Goal: Communication & Community: Answer question/provide support

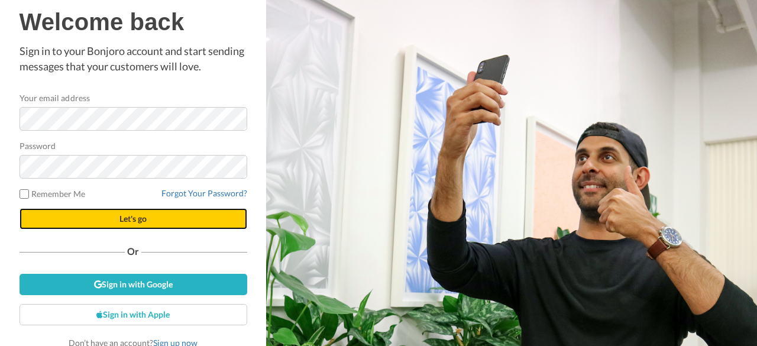
click at [144, 218] on button "Let's go" at bounding box center [134, 218] width 228 height 21
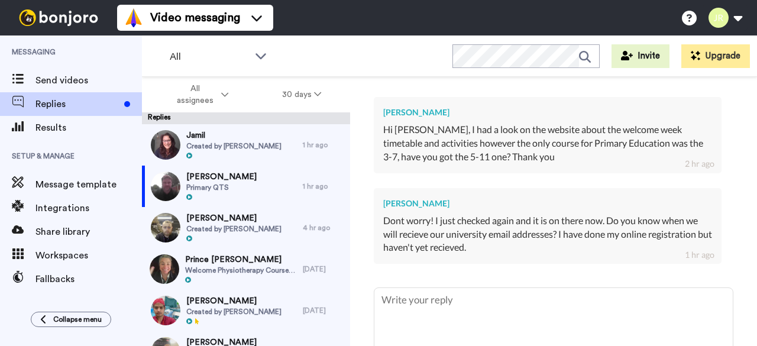
scroll to position [362, 0]
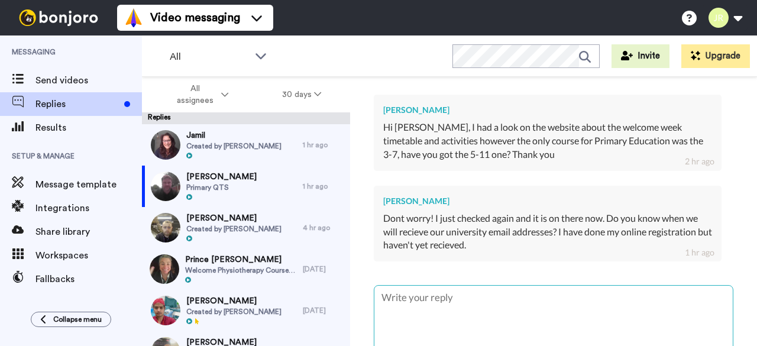
type textarea "H"
type textarea "x"
type textarea "Hi"
type textarea "x"
type textarea "Hi"
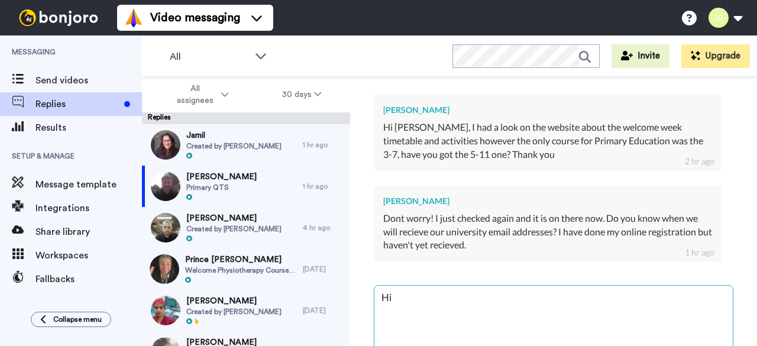
type textarea "x"
type textarea "Hi L"
type textarea "x"
type textarea "Hi Li"
type textarea "x"
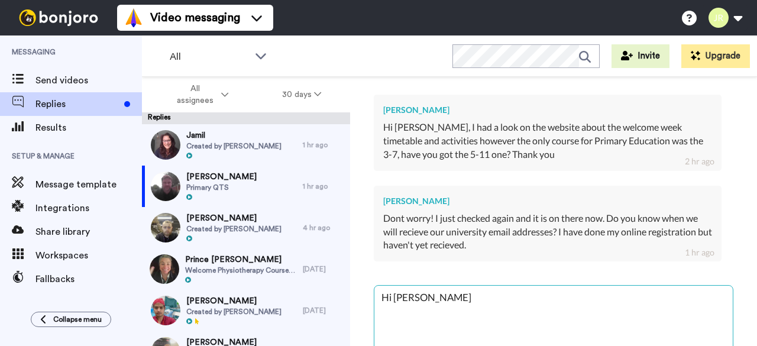
type textarea "Hi [PERSON_NAME]"
type textarea "x"
type textarea "Hi Liv"
type textarea "x"
type textarea "Hi Liv G"
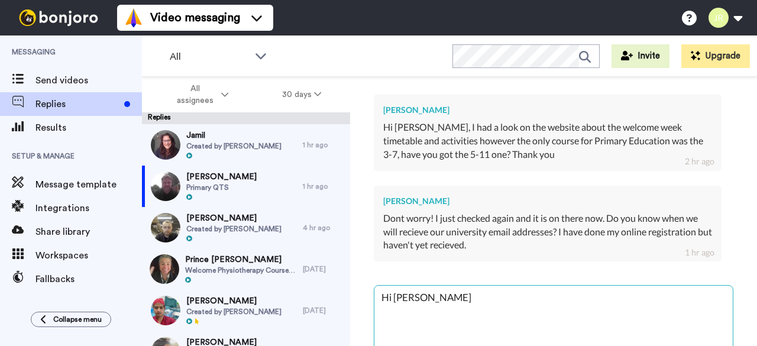
type textarea "x"
type textarea "Hi Liv Gl"
type textarea "x"
type textarea "Hi Liv Gld"
type textarea "x"
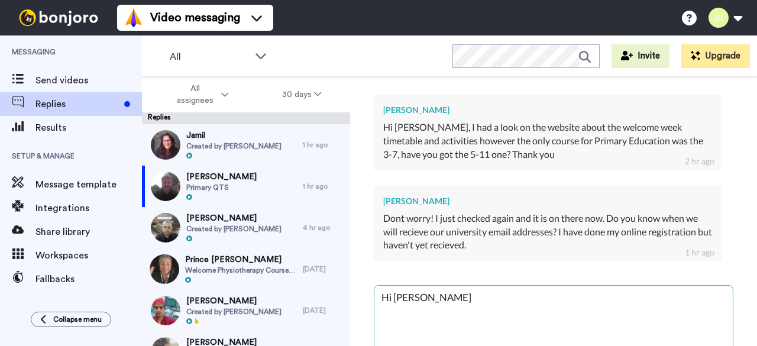
type textarea "Hi Liv Gl"
type textarea "x"
type textarea "Hi Liv G"
type textarea "x"
type textarea "Hi Liv Ga"
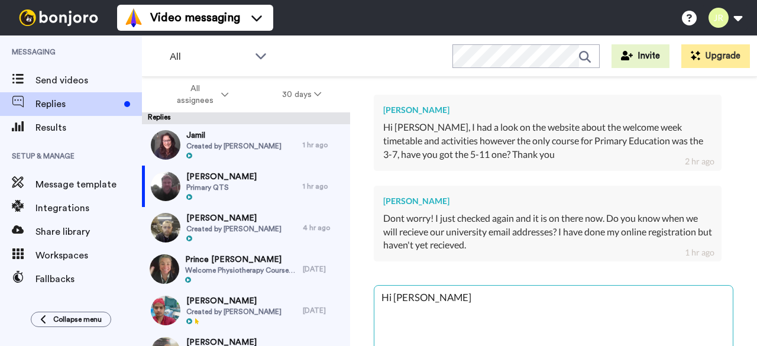
type textarea "x"
type textarea "Hi Liv Gad"
type textarea "x"
type textarea "Hi Liv Ga"
type textarea "x"
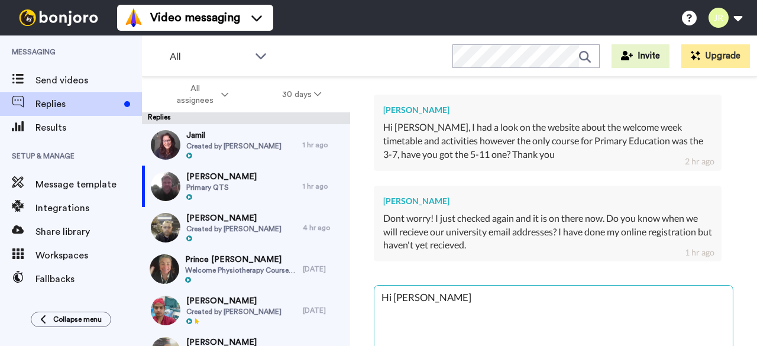
type textarea "Hi Liv G"
type textarea "x"
type textarea "Hi Liv Gl"
type textarea "x"
type textarea "Hi Liv Gla"
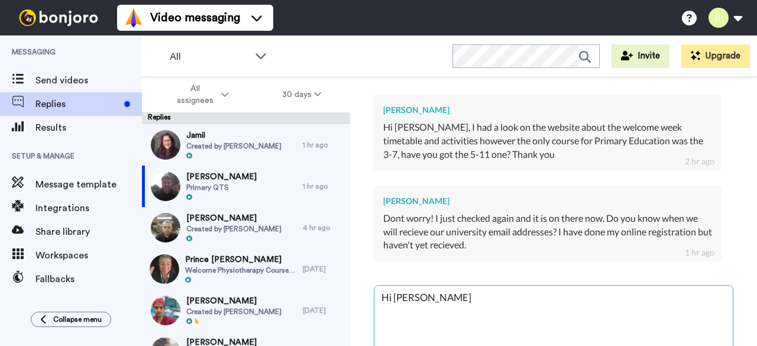
type textarea "x"
type textarea "Hi Liv Glas"
type textarea "x"
type textarea "Hi Liv Glas"
type textarea "x"
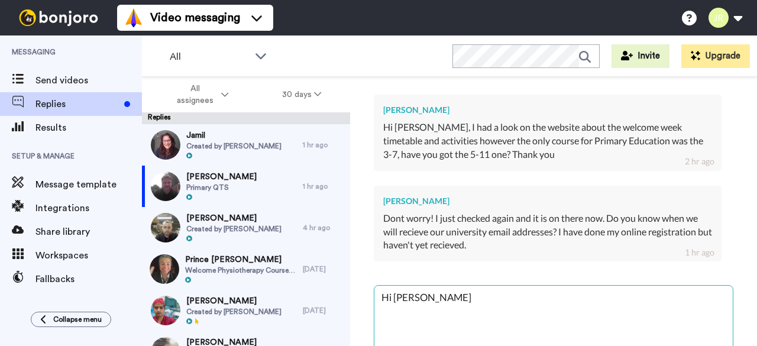
type textarea "Hi Liv Glas"
type textarea "x"
type textarea "Hi Liv Gla"
type textarea "x"
type textarea "Hi Liv Glad"
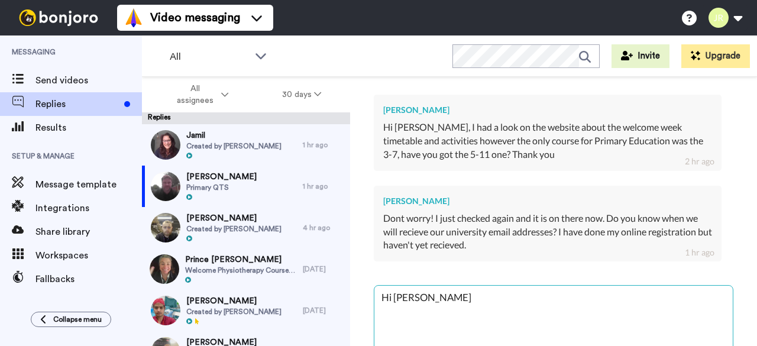
type textarea "x"
type textarea "Hi Liv Glad"
type textarea "x"
type textarea "Hi Liv Glad i"
type textarea "x"
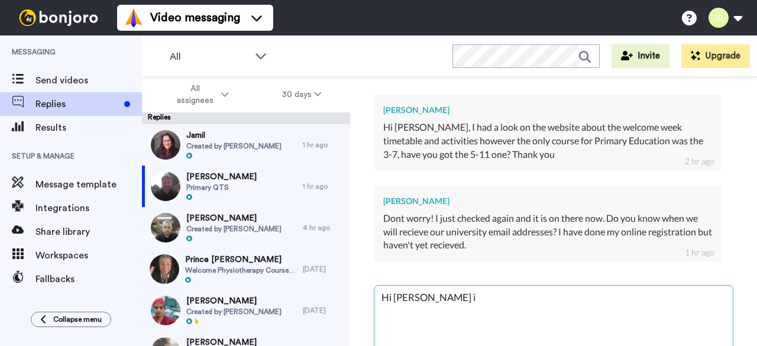
type textarea "Hi Liv Glad it"
type textarea "x"
type textarea "Hi Liv Glad it"
type textarea "x"
type textarea "Hi Liv Glad it i"
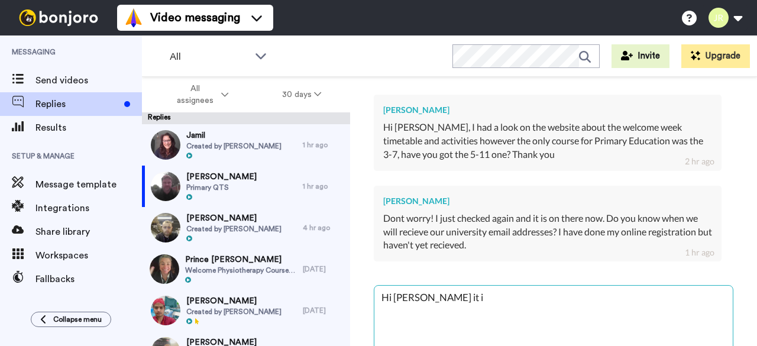
type textarea "x"
type textarea "Hi Liv Glad it is"
type textarea "x"
type textarea "Hi Liv Glad it is"
type textarea "x"
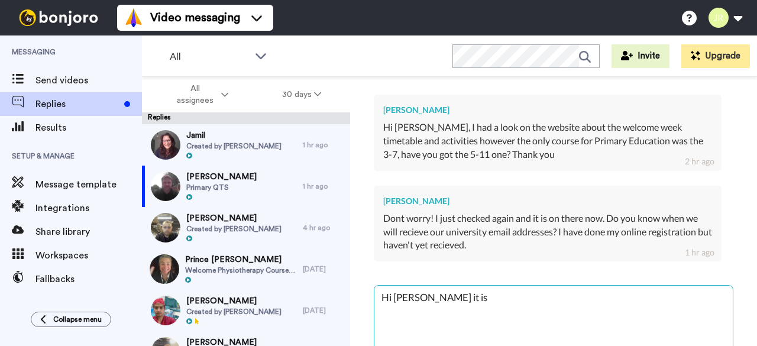
type textarea "Hi Liv Glad it is o"
type textarea "x"
type textarea "Hi Liv Glad it is on"
type textarea "x"
type textarea "Hi Liv Glad it is on"
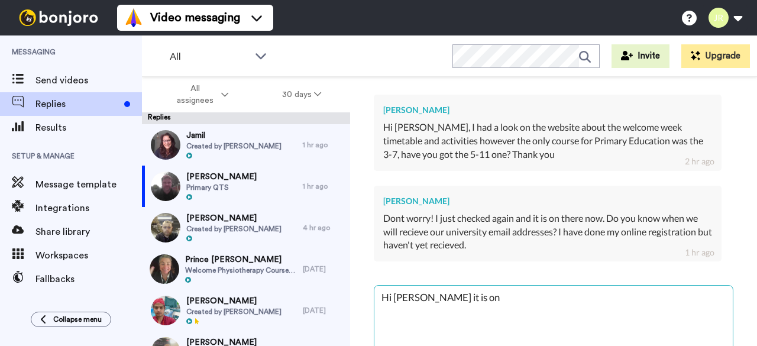
type textarea "x"
type textarea "Hi Liv Glad it is on t"
type textarea "x"
type textarea "Hi Liv Glad it is on th"
type textarea "x"
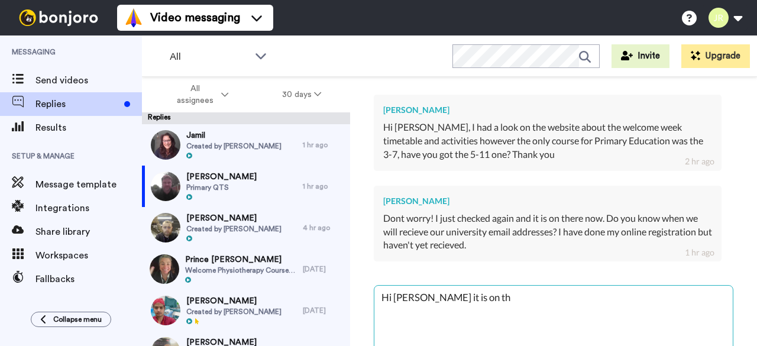
type textarea "Hi Liv Glad it is on the"
type textarea "x"
type textarea "Hi Liv Glad it is on ther"
type textarea "x"
type textarea "Hi Liv Glad it is on there"
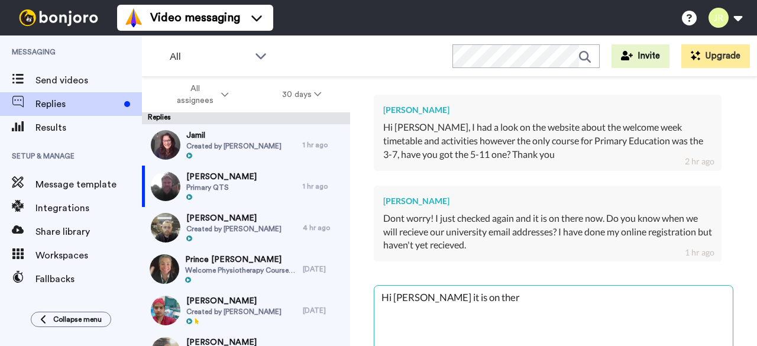
type textarea "x"
type textarea "Hi Liv Glad it is on there"
type textarea "x"
type textarea "Hi Liv Glad it is on there n"
type textarea "x"
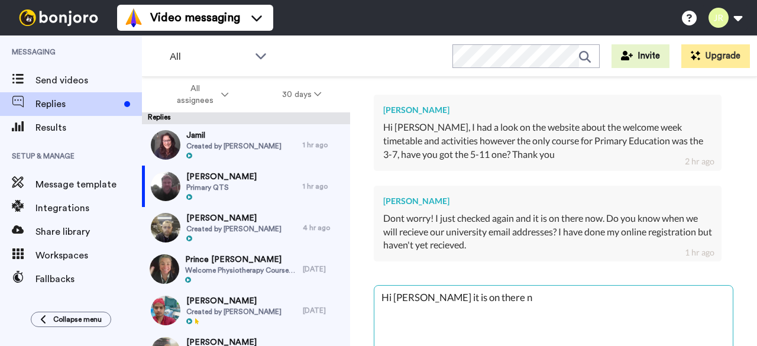
type textarea "Hi Liv Glad it is on there no"
type textarea "x"
type textarea "Hi Liv Glad it is on there now"
type textarea "x"
type textarea "Hi Liv Glad it is on there now."
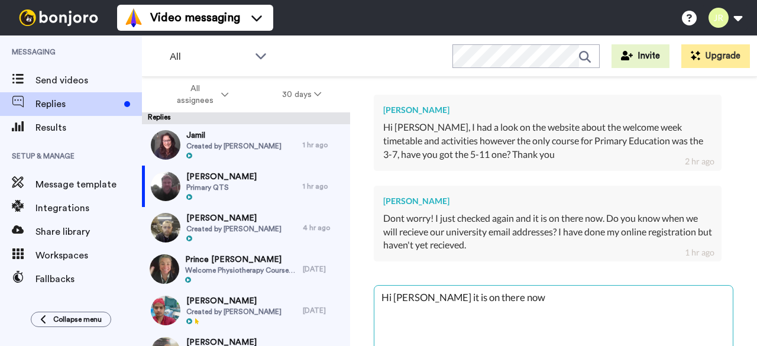
type textarea "x"
type textarea "Hi Liv Glad it is on there now."
type textarea "x"
type textarea "Hi Liv Glad it is on there now."
type textarea "x"
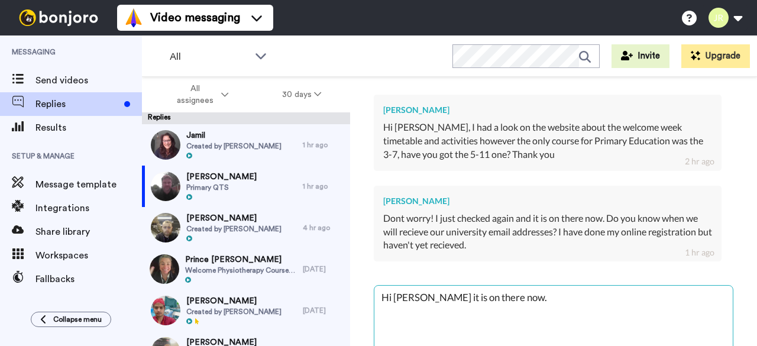
type textarea "Hi Liv Glad it is on there now. I"
type textarea "x"
type textarea "Hi Liv Glad it is on there now. I"
type textarea "x"
type textarea "Hi Liv Glad it is on there now. I a"
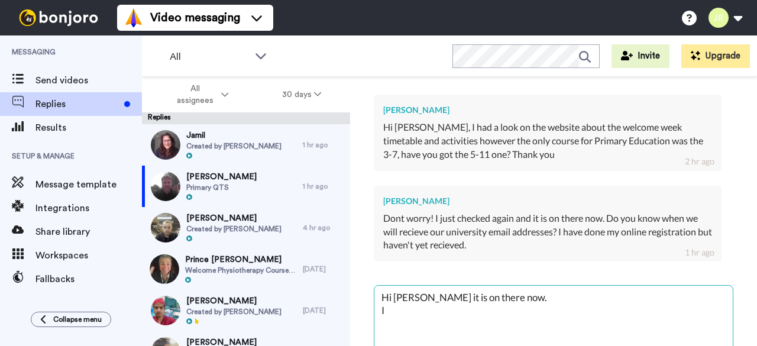
type textarea "x"
type textarea "Hi Liv Glad it is on there now. I am"
type textarea "x"
type textarea "Hi Liv Glad it is on there now. I am"
type textarea "x"
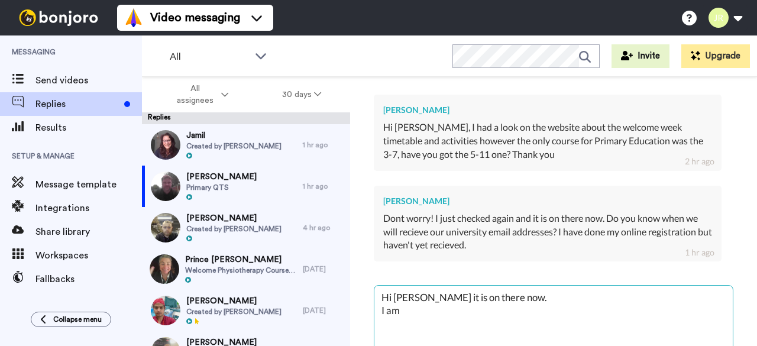
type textarea "Hi Liv Glad it is on there now. I am u"
type textarea "x"
type textarea "Hi Liv Glad it is on there now. I am un"
type textarea "x"
type textarea "Hi Liv Glad it is on there now. I am uns"
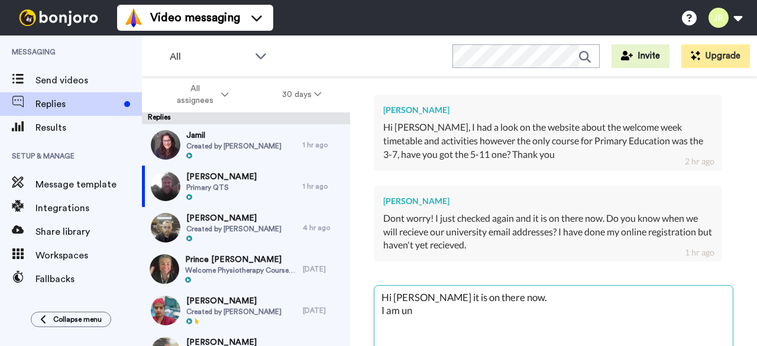
type textarea "x"
type textarea "Hi Liv Glad it is on there now. I am unsu"
type textarea "x"
type textarea "Hi Liv Glad it is on there now. I am unsur"
type textarea "x"
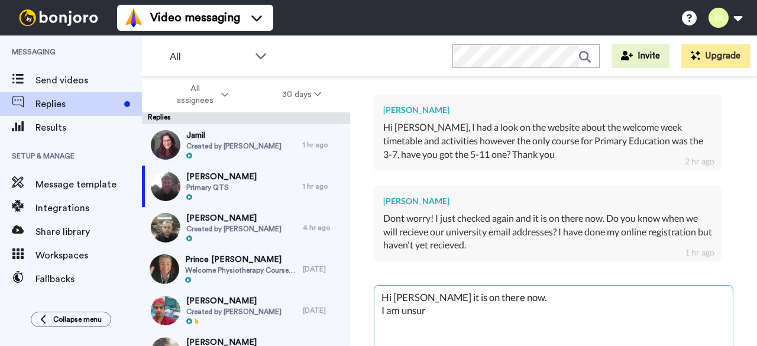
type textarea "Hi Liv Glad it is on there now. I am unsure"
type textarea "x"
type textarea "Hi Liv Glad it is on there now. I am unsure"
type textarea "x"
type textarea "Hi Liv Glad it is on there now. I am unsure o"
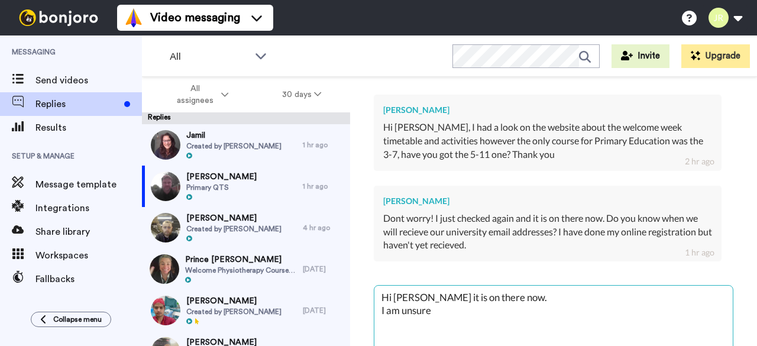
type textarea "x"
type textarea "Hi Liv Glad it is on there now. I am unsure of"
type textarea "x"
type textarea "Hi Liv Glad it is on there now. I am unsure of"
type textarea "x"
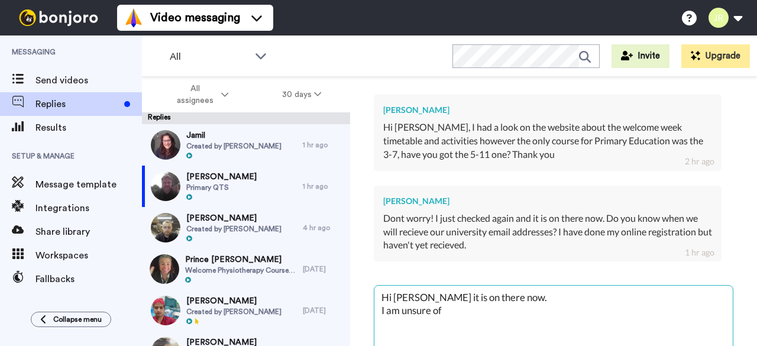
type textarea "Hi Liv Glad it is on there now. I am unsure of t"
type textarea "x"
type textarea "Hi Liv Glad it is on there now. I am unsure of th"
type textarea "x"
type textarea "Hi Liv Glad it is on there now. I am unsure of the"
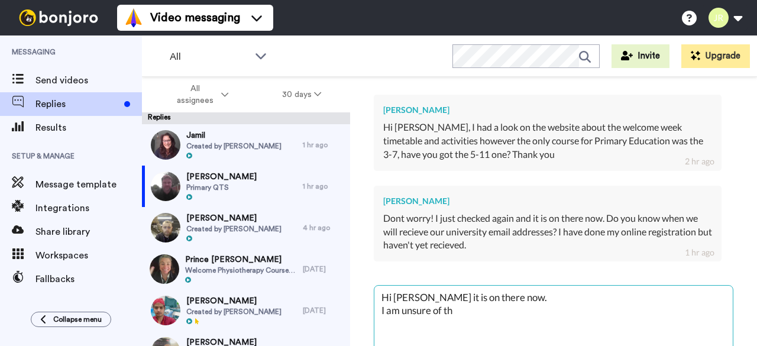
type textarea "x"
type textarea "Hi Liv Glad it is on there now. I am unsure of the"
type textarea "x"
type textarea "Hi Liv Glad it is on there now. I am unsure of the u"
type textarea "x"
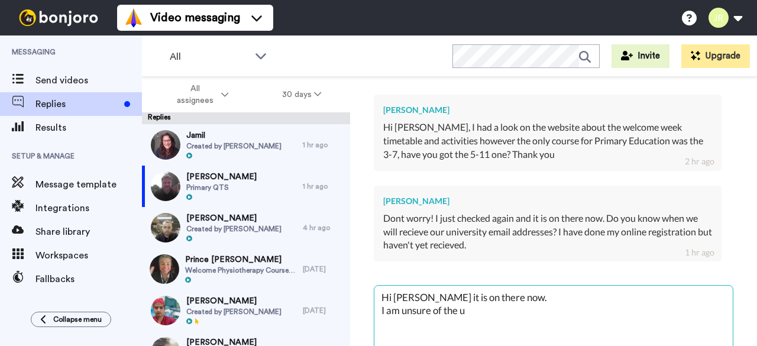
type textarea "Hi Liv Glad it is on there now. I am unsure of the un"
type textarea "x"
type textarea "Hi Liv Glad it is on there now. I am unsure of the uni"
type textarea "x"
type textarea "Hi Liv Glad it is on there now. I am unsure of the univ"
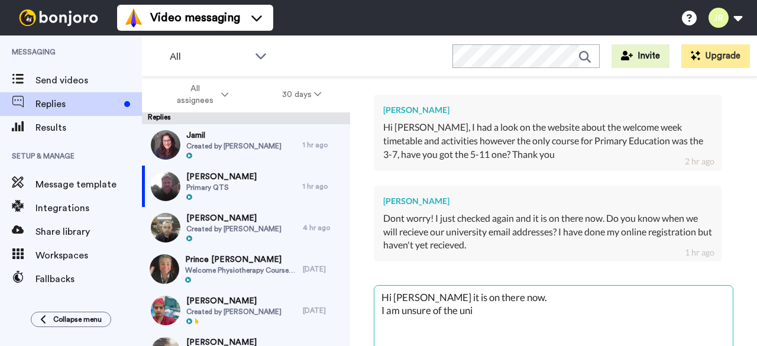
type textarea "x"
type textarea "Hi Liv Glad it is on there now. I am unsure of the unive"
type textarea "x"
type textarea "Hi Liv Glad it is on there now. I am unsure of the univer"
type textarea "x"
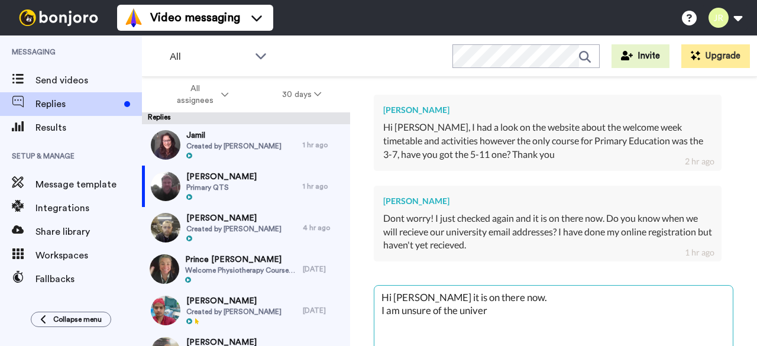
type textarea "Hi Liv Glad it is on there now. I am unsure of the univers"
type textarea "x"
type textarea "Hi Liv Glad it is on there now. I am unsure of the universi"
type textarea "x"
type textarea "Hi Liv Glad it is on there now. I am unsure of the universit"
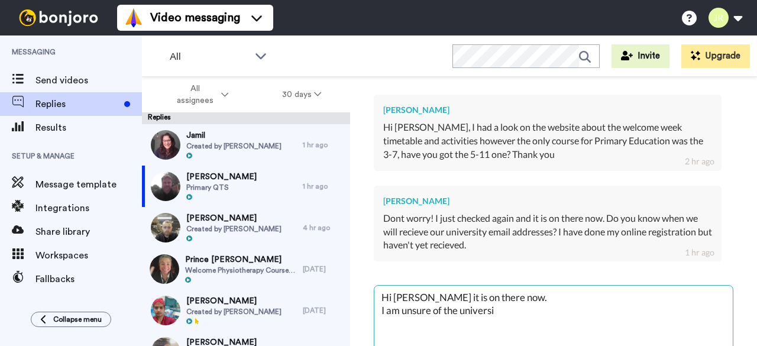
type textarea "x"
type textarea "Hi Liv Glad it is on there now. I am unsure of the university"
type textarea "x"
type textarea "Hi Liv Glad it is on there now. I am unsure of the university"
type textarea "x"
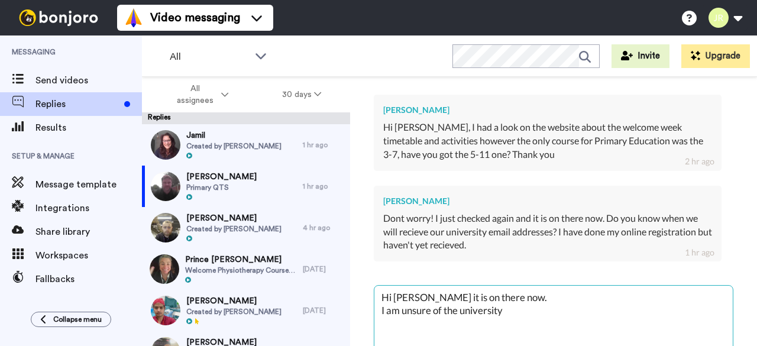
type textarea "Hi Liv Glad it is on there now. I am unsure of the university a"
type textarea "x"
type textarea "Hi Liv Glad it is on there now. I am unsure of the university ad"
type textarea "x"
type textarea "Hi Liv Glad it is on there now. I am unsure of the university add"
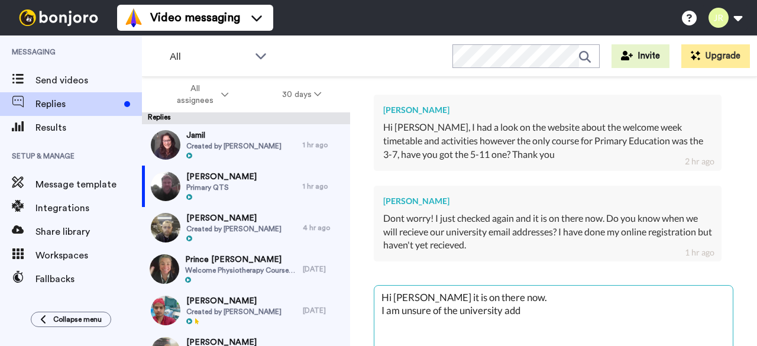
type textarea "x"
type textarea "Hi Liv Glad it is on there now. I am unsure of the university addd"
type textarea "x"
type textarea "Hi Liv Glad it is on there now. I am unsure of the university adddr"
type textarea "x"
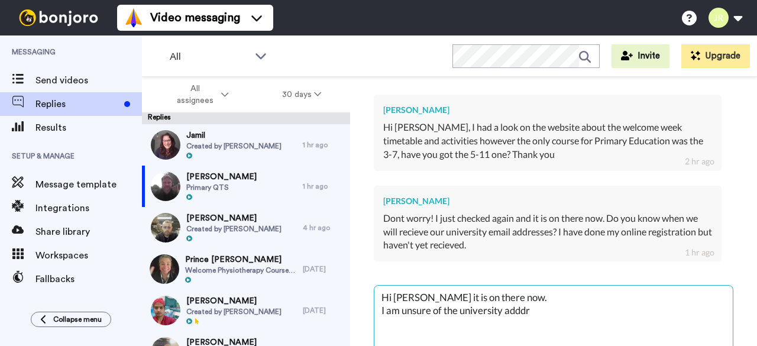
type textarea "Hi Liv Glad it is on there now. I am unsure of the university adddre"
type textarea "x"
type textarea "Hi Liv Glad it is on there now. I am unsure of the university adddree"
type textarea "x"
type textarea "Hi Liv Glad it is on there now. I am unsure of the university adddrees"
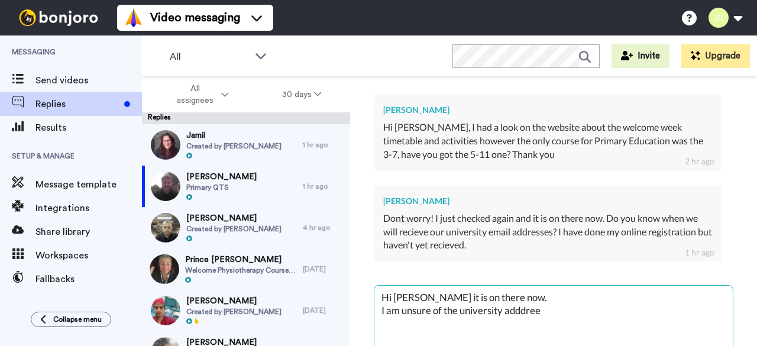
type textarea "x"
type textarea "Hi Liv Glad it is on there now. I am unsure of the university adddree"
type textarea "x"
type textarea "Hi Liv Glad it is on there now. I am unsure of the university adddre"
type textarea "x"
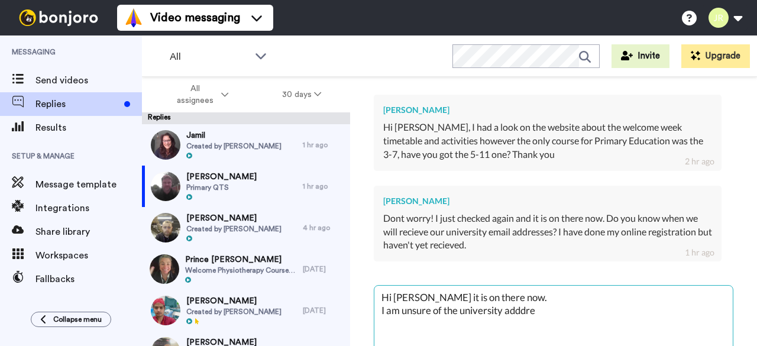
type textarea "Hi Liv Glad it is on there now. I am unsure of the university adddr"
type textarea "x"
type textarea "Hi Liv Glad it is on there now. I am unsure of the university addd"
type textarea "x"
type textarea "Hi Liv Glad it is on there now. I am unsure of the university add"
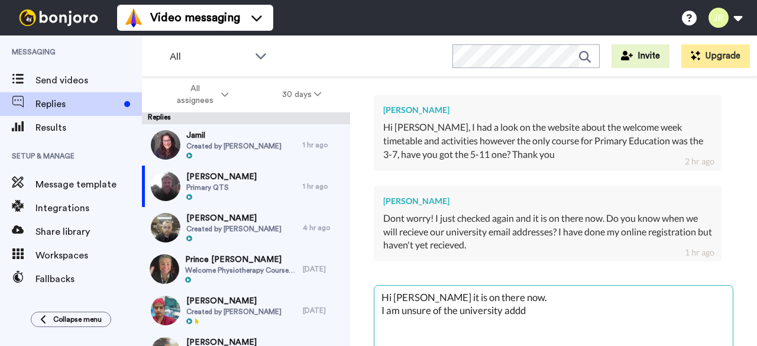
type textarea "x"
type textarea "Hi Liv Glad it is on there now. I am unsure of the university ad"
type textarea "x"
type textarea "Hi Liv Glad it is on there now. I am unsure of the university adr"
type textarea "x"
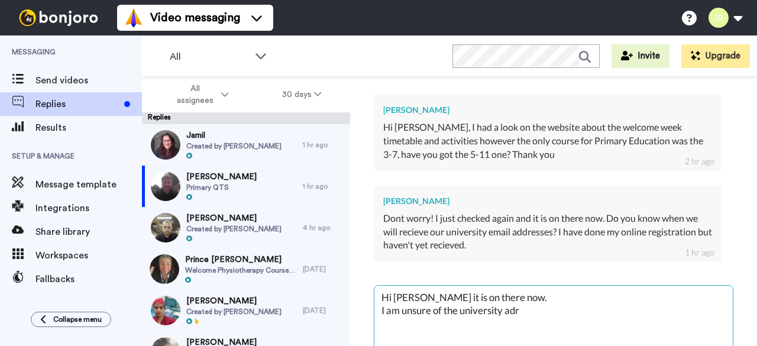
type textarea "Hi Liv Glad it is on there now. I am unsure of the university adre"
type textarea "x"
type textarea "Hi Liv Glad it is on there now. I am unsure of the university adres"
type textarea "x"
type textarea "Hi Liv Glad it is on there now. I am unsure of the university adress"
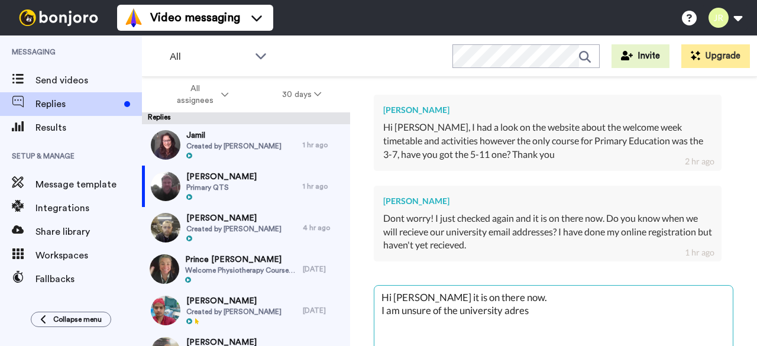
type textarea "x"
type textarea "Hi Liv Glad it is on there now. I am unsure of the university adress,"
type textarea "x"
type textarea "Hi Liv Glad it is on there now. I am unsure of the university adress,"
type textarea "x"
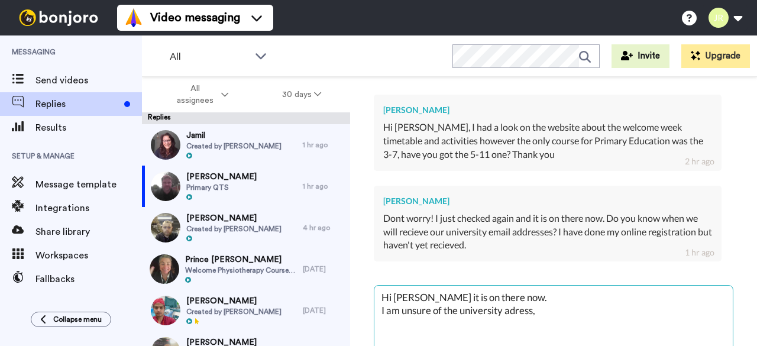
type textarea "Hi Liv Glad it is on there now. I am unsure of the university adress,"
type textarea "x"
type textarea "Hi Liv Glad it is on there now. I am unsure of the university adress"
type textarea "x"
type textarea "Hi Liv Glad it is on there now. I am unsure of the university adres"
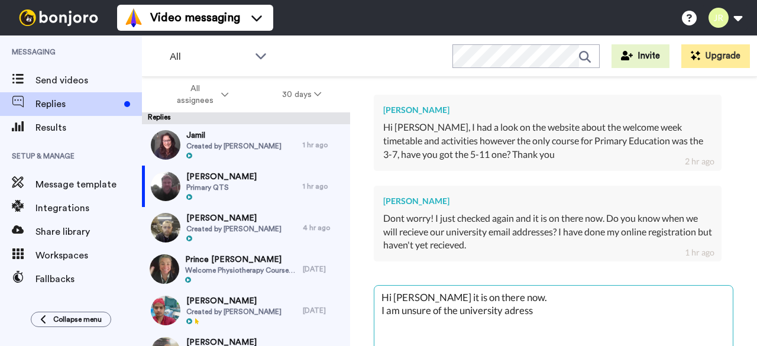
type textarea "x"
type textarea "Hi Liv Glad it is on there now. I am unsure of the university adre"
type textarea "x"
type textarea "Hi Liv Glad it is on there now. I am unsure of the university adr"
type textarea "x"
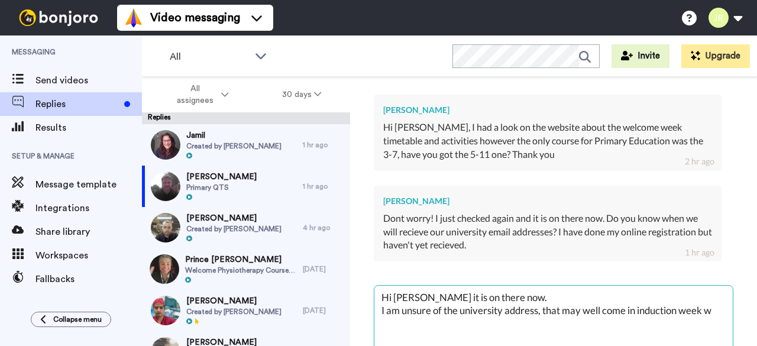
scroll to position [2, 0]
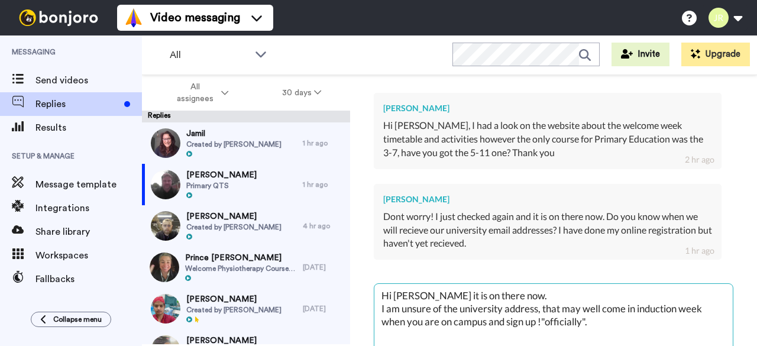
click at [547, 335] on textarea "Hi Liv Glad it is on there now. I am unsure of the university address, that may…" at bounding box center [554, 322] width 359 height 76
click at [602, 338] on textarea "Hi Liv Glad it is on there now. I am unsure of the university address, that may…" at bounding box center [554, 322] width 359 height 76
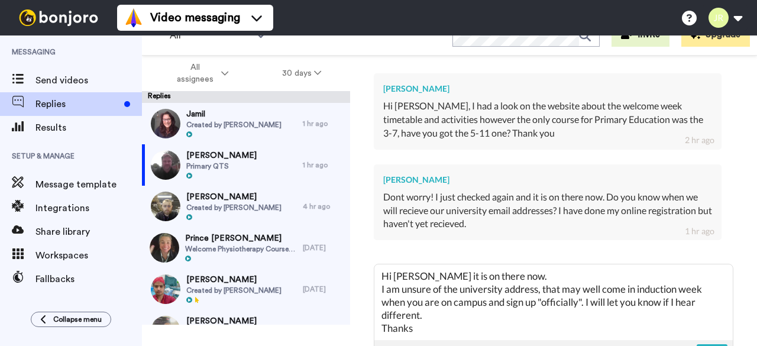
scroll to position [432, 0]
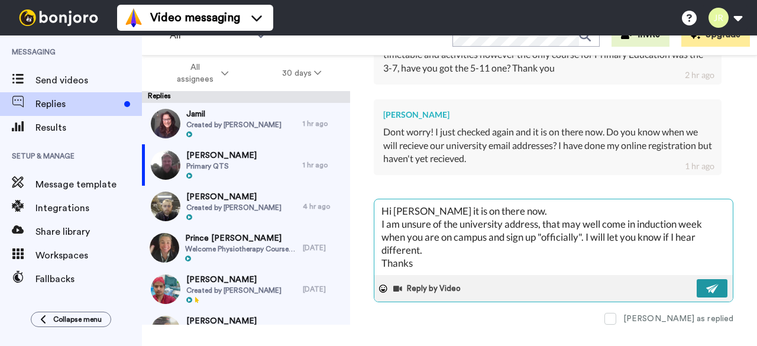
click at [709, 284] on img at bounding box center [712, 288] width 13 height 9
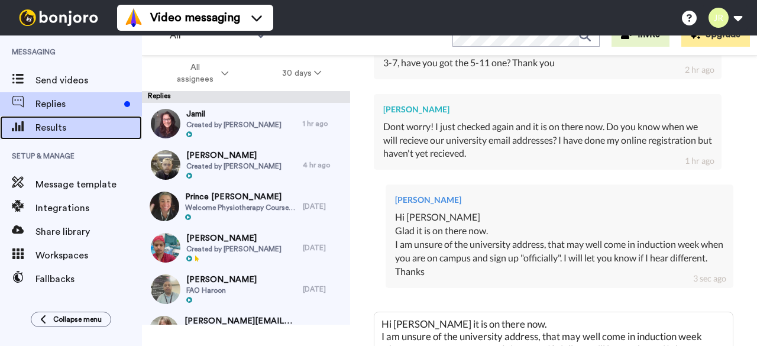
click at [70, 126] on span "Results" at bounding box center [89, 128] width 107 height 14
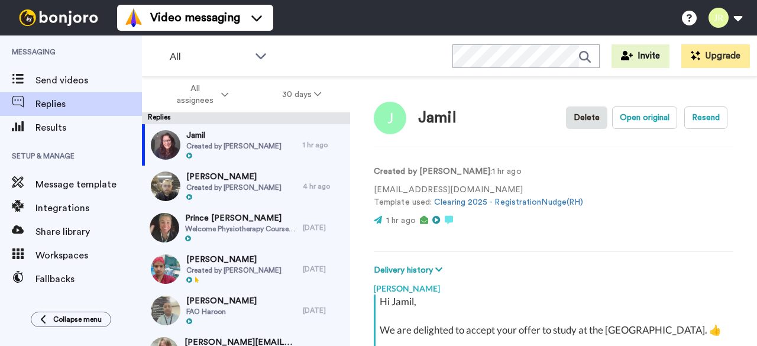
scroll to position [193, 0]
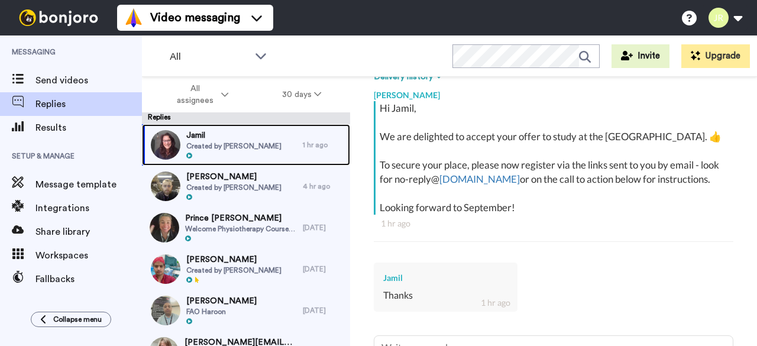
click at [244, 150] on span "Created by [PERSON_NAME]" at bounding box center [233, 145] width 95 height 9
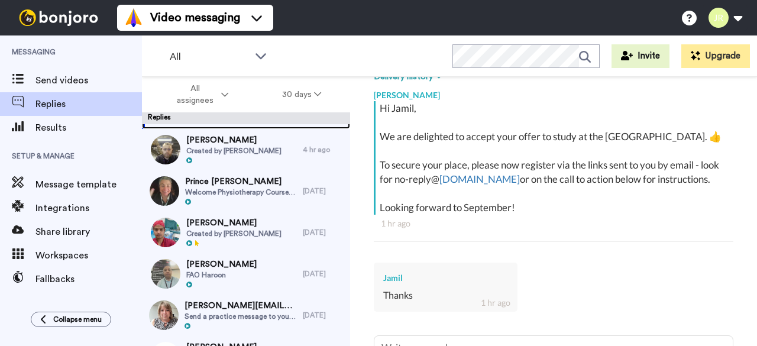
scroll to position [37, 0]
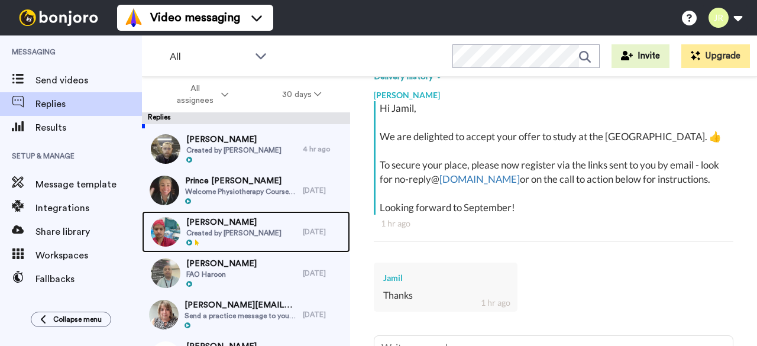
click at [237, 225] on span "Fizza Hussain" at bounding box center [233, 223] width 95 height 12
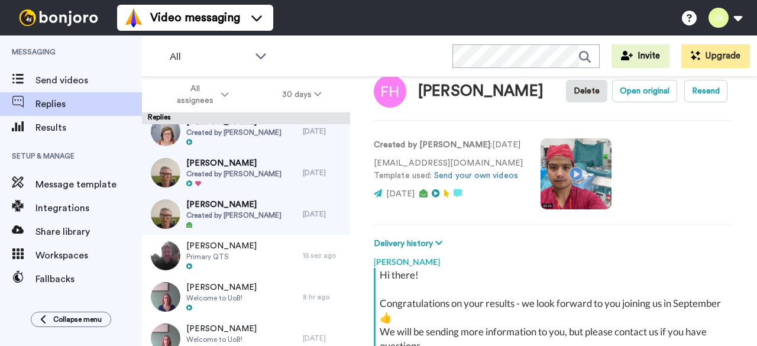
scroll to position [428, 0]
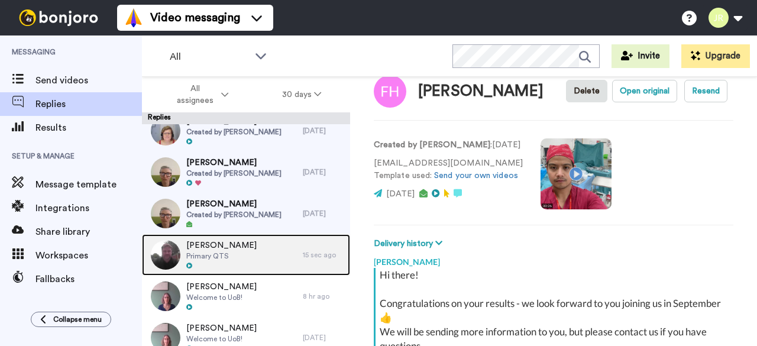
click at [159, 252] on img at bounding box center [166, 255] width 30 height 30
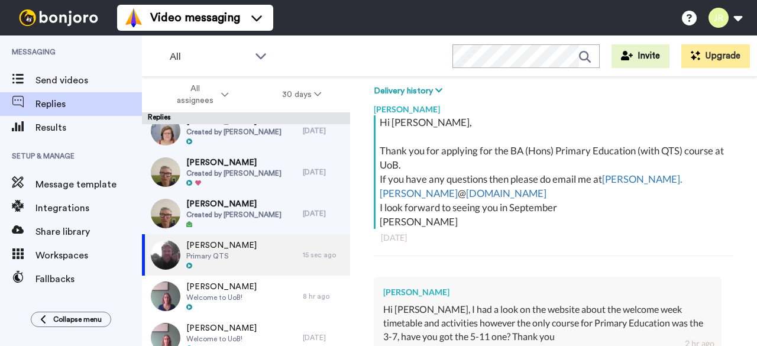
scroll to position [180, 0]
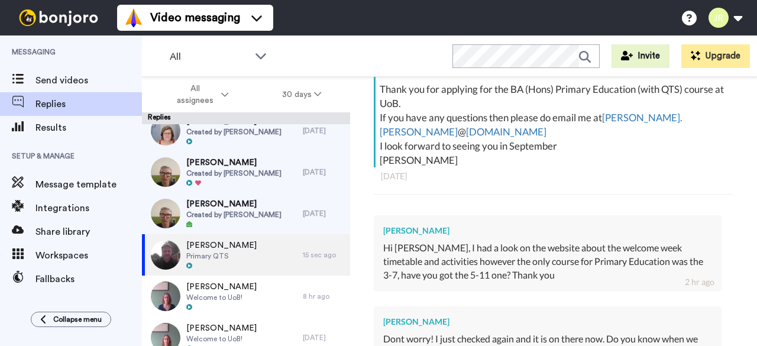
type textarea "x"
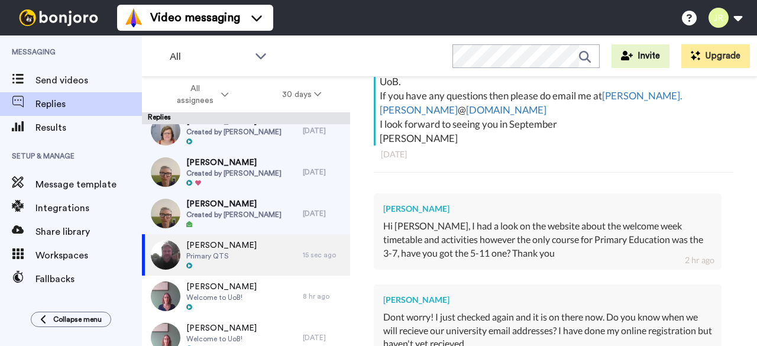
scroll to position [263, 0]
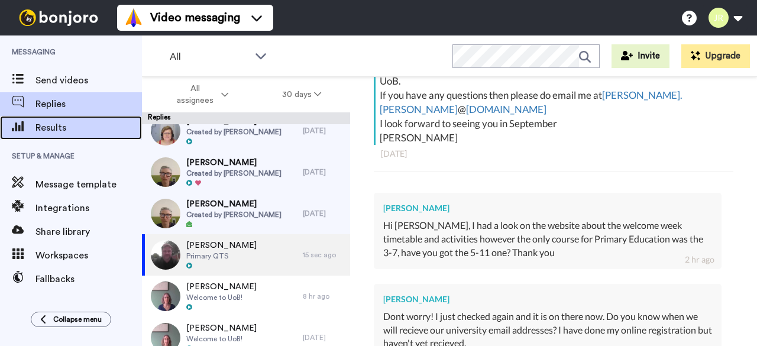
click at [64, 125] on span "Results" at bounding box center [89, 128] width 107 height 14
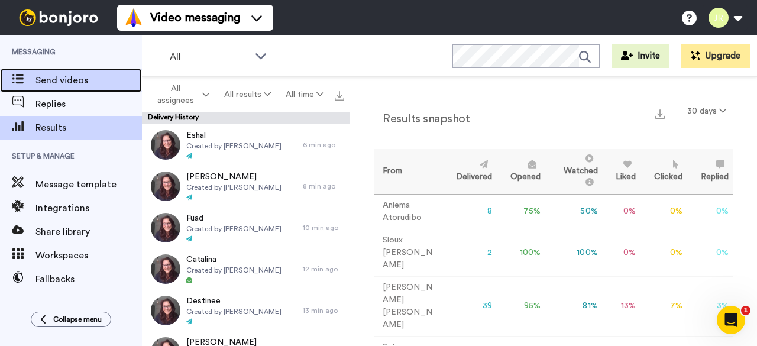
click at [65, 82] on span "Send videos" at bounding box center [89, 80] width 107 height 14
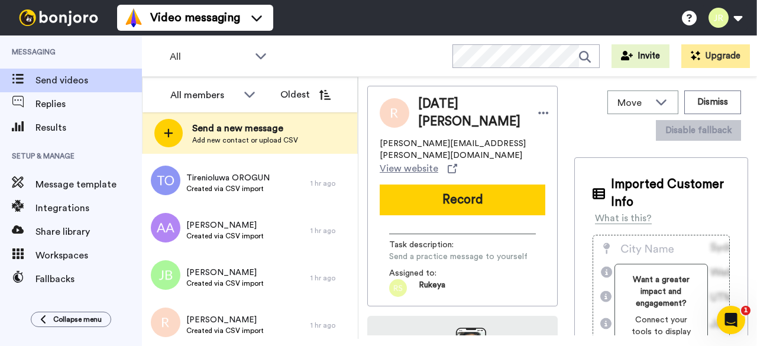
scroll to position [228, 0]
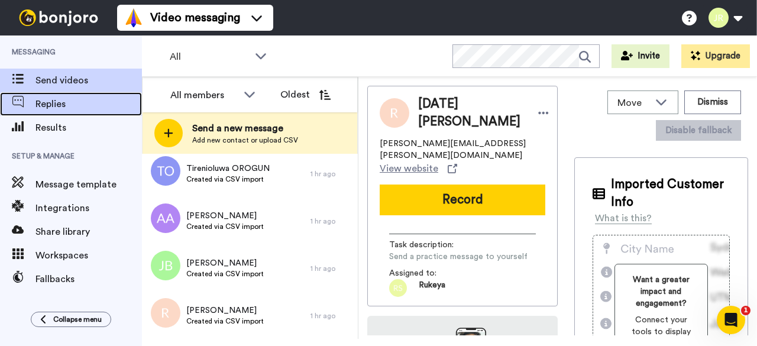
click at [63, 102] on span "Replies" at bounding box center [89, 104] width 107 height 14
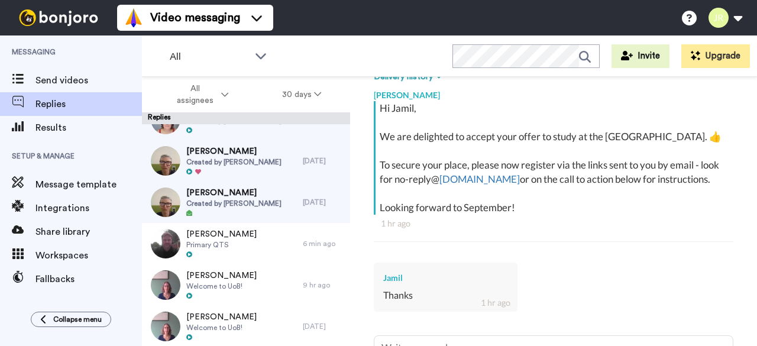
scroll to position [440, 0]
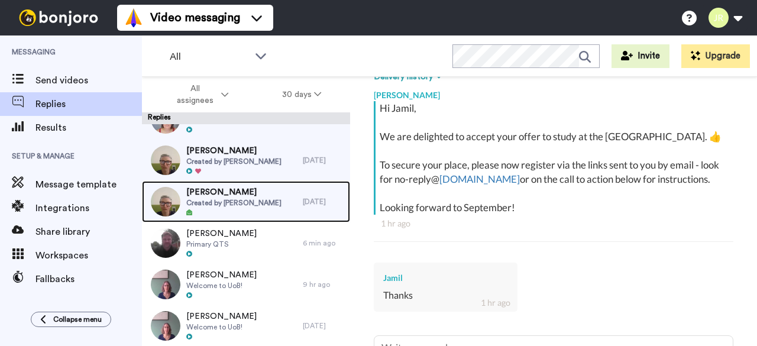
click at [250, 210] on div at bounding box center [233, 213] width 95 height 8
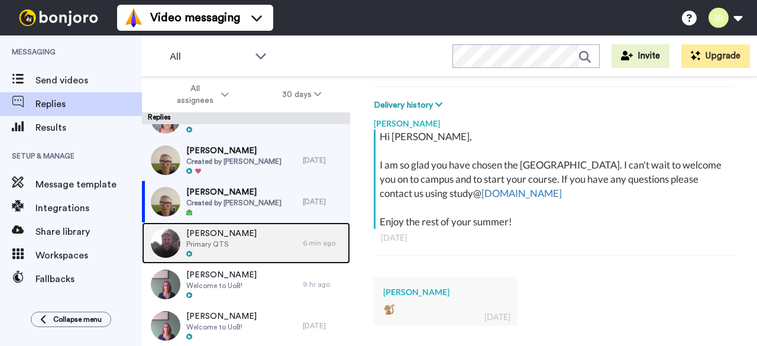
click at [246, 239] on div "Liv Jakins Primary QTS" at bounding box center [222, 242] width 161 height 41
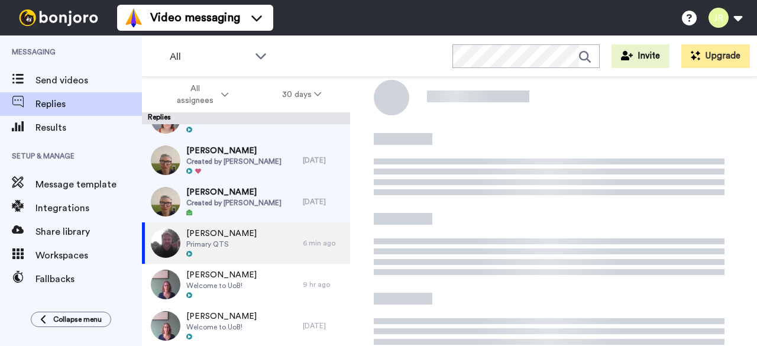
scroll to position [179, 0]
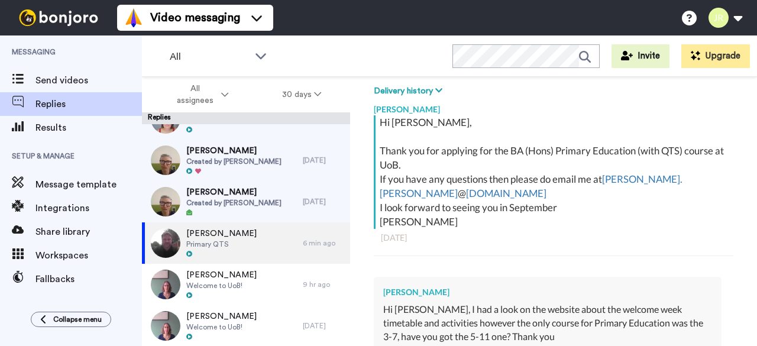
click at [424, 62] on div "All WORKSPACES View all All Lead Conversion Task List Lead Conversion Education…" at bounding box center [449, 56] width 615 height 41
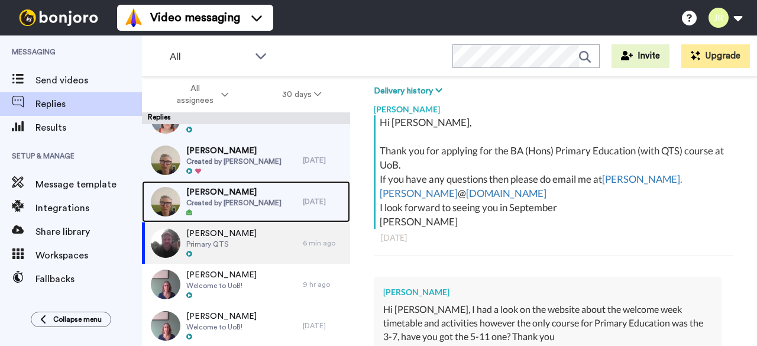
click at [245, 212] on div at bounding box center [233, 213] width 95 height 8
type textarea "x"
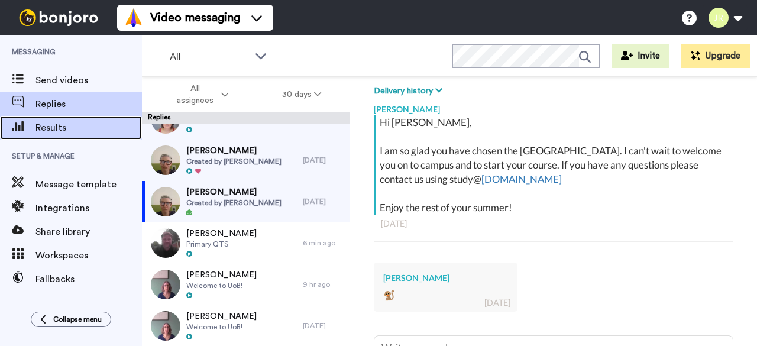
click at [62, 129] on span "Results" at bounding box center [89, 128] width 107 height 14
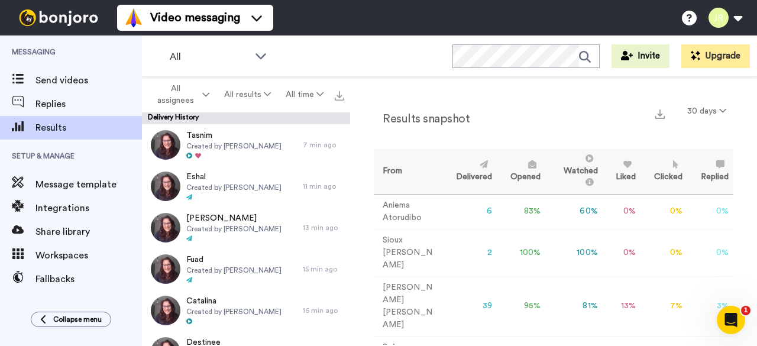
click at [618, 280] on td "13 %" at bounding box center [622, 306] width 38 height 60
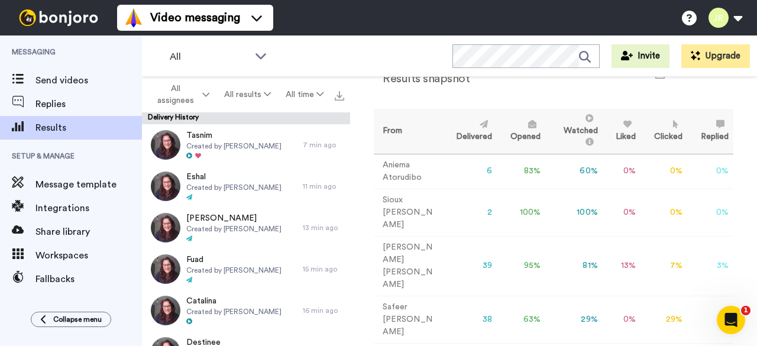
scroll to position [40, 0]
click at [193, 95] on span "All assignees" at bounding box center [176, 95] width 48 height 24
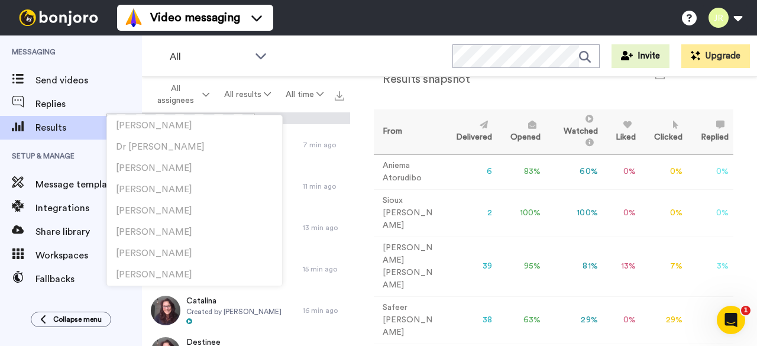
scroll to position [985, 0]
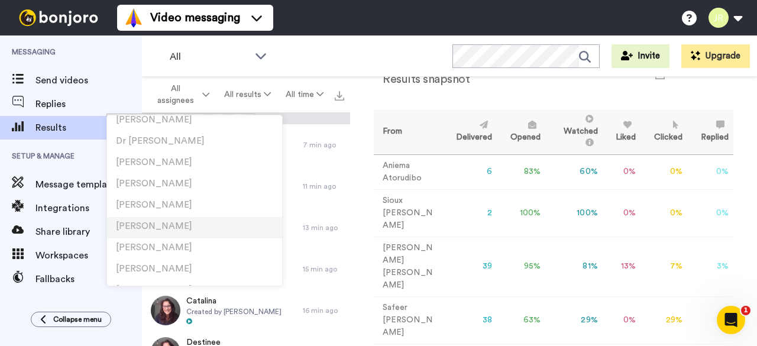
click at [191, 222] on li "Stephen Cox" at bounding box center [194, 227] width 175 height 21
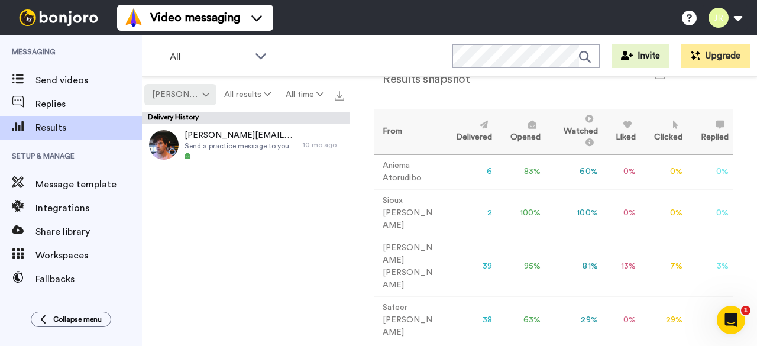
click at [193, 101] on button "Stephen Cox" at bounding box center [180, 94] width 72 height 21
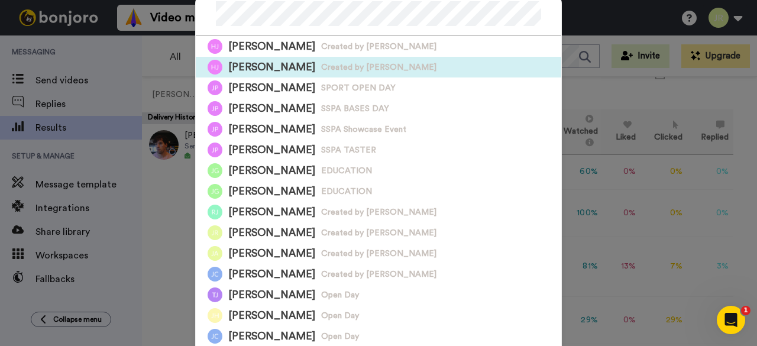
scroll to position [0, 0]
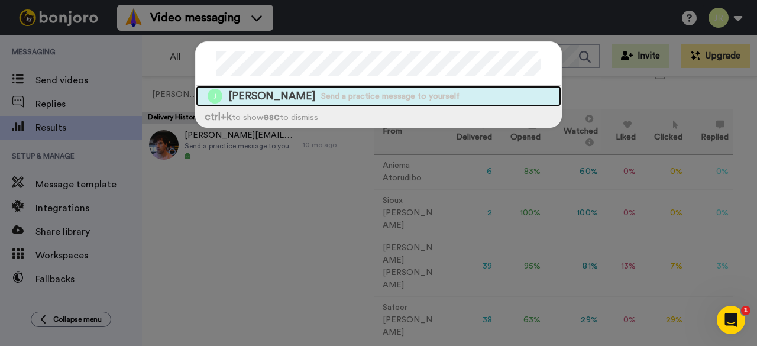
click at [256, 96] on span "James Robertson" at bounding box center [271, 96] width 87 height 15
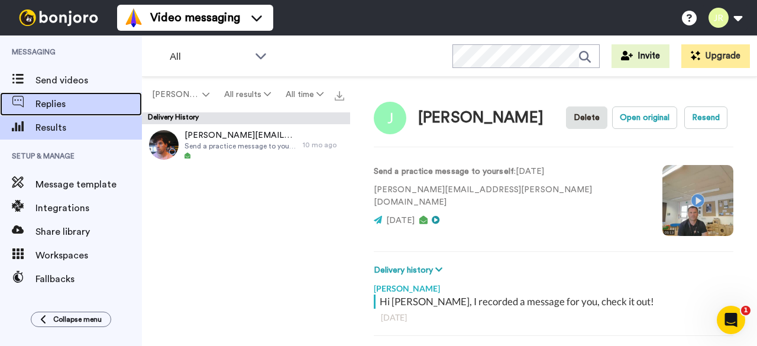
click at [50, 107] on span "Replies" at bounding box center [89, 104] width 107 height 14
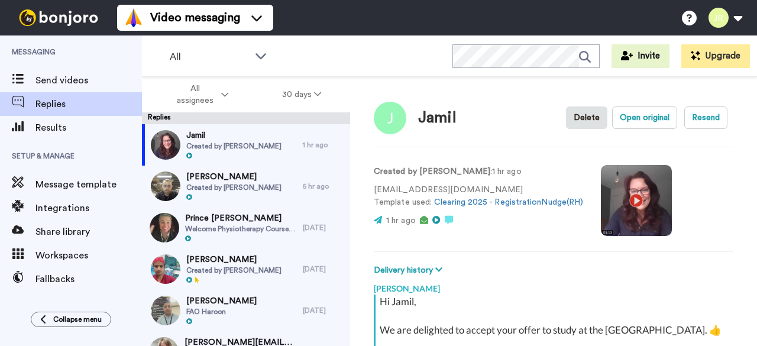
scroll to position [193, 0]
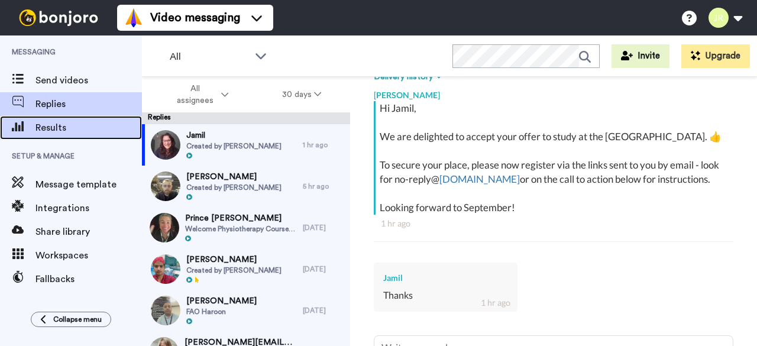
click at [72, 131] on span "Results" at bounding box center [89, 128] width 107 height 14
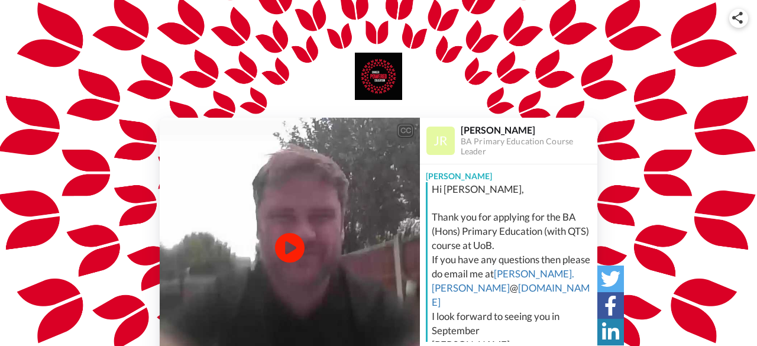
scroll to position [1, 0]
